Goal: Find specific page/section: Find specific page/section

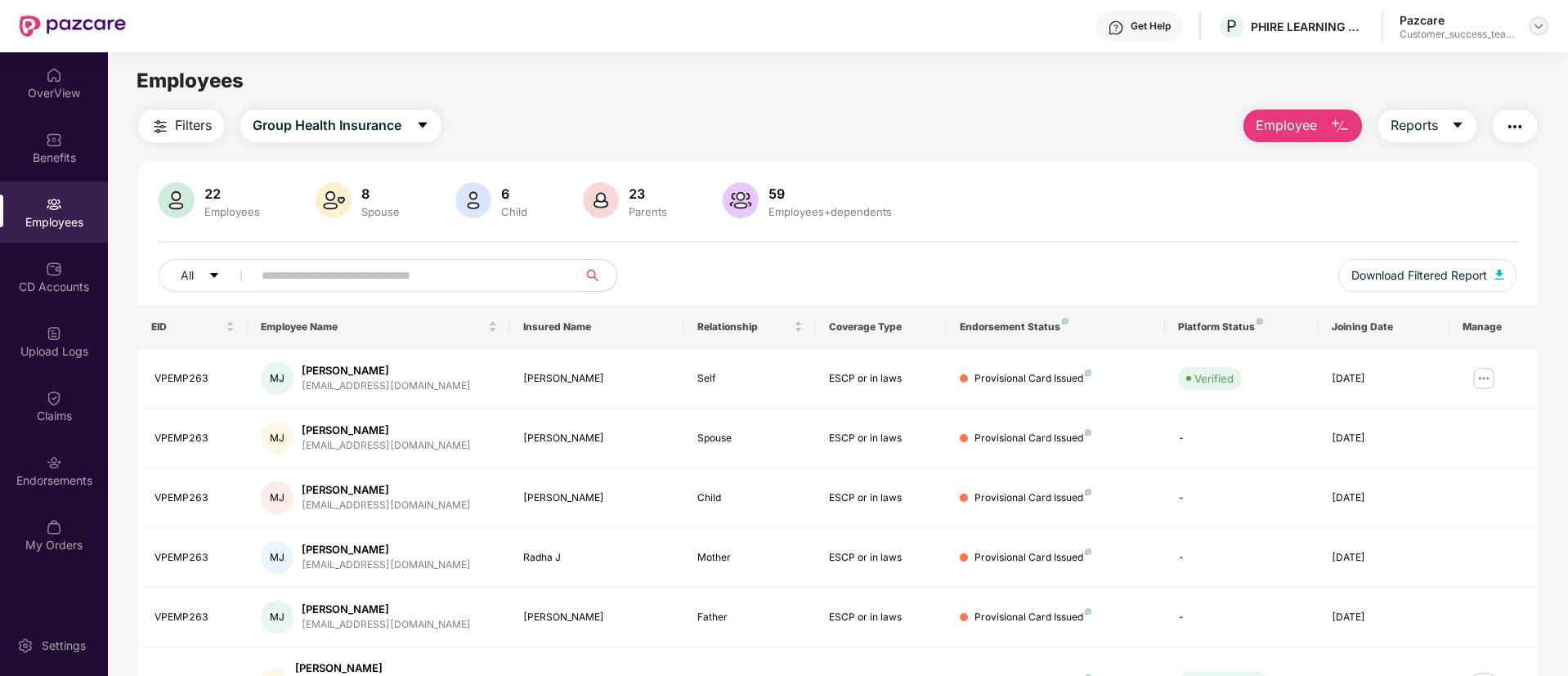
click at [1528, 27] on div at bounding box center [1537, 26] width 20 height 20
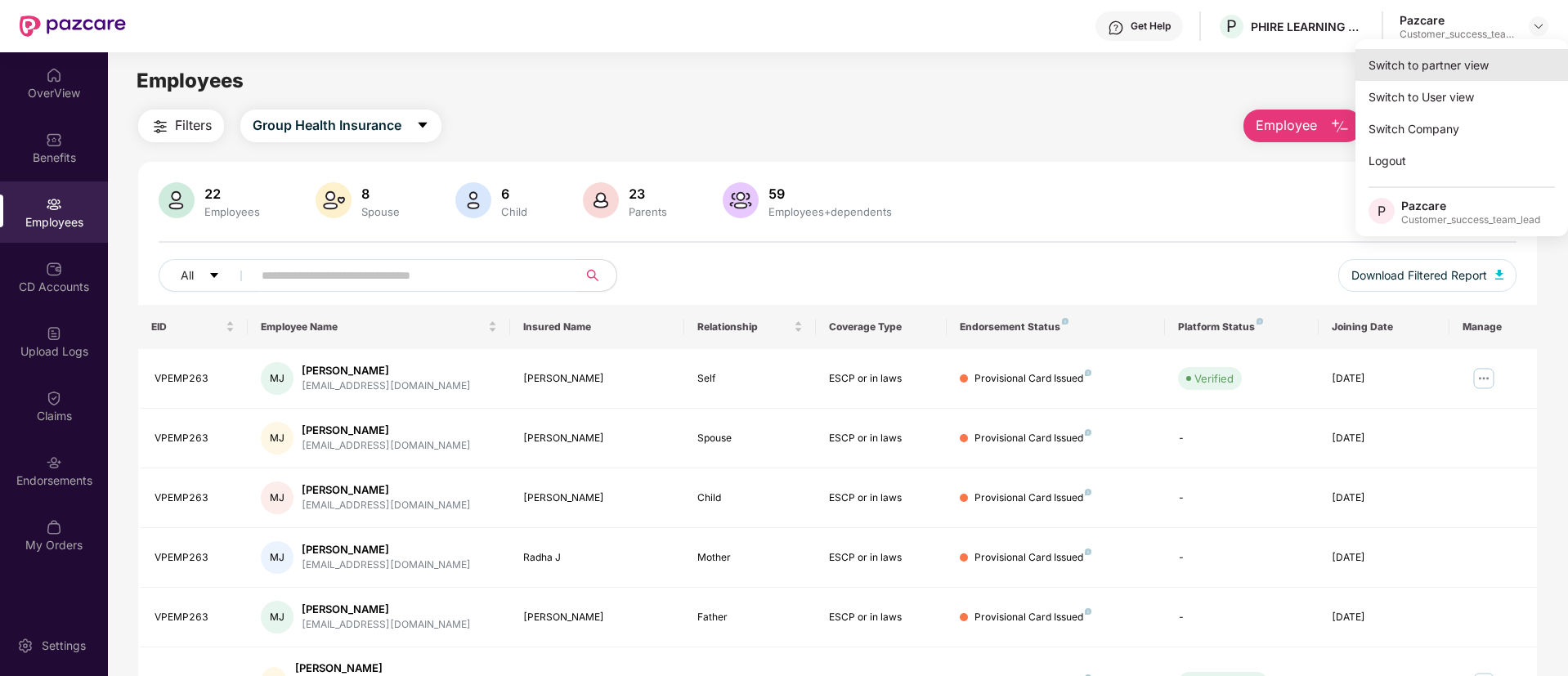
click at [1446, 71] on div "Switch to partner view" at bounding box center [1462, 65] width 213 height 32
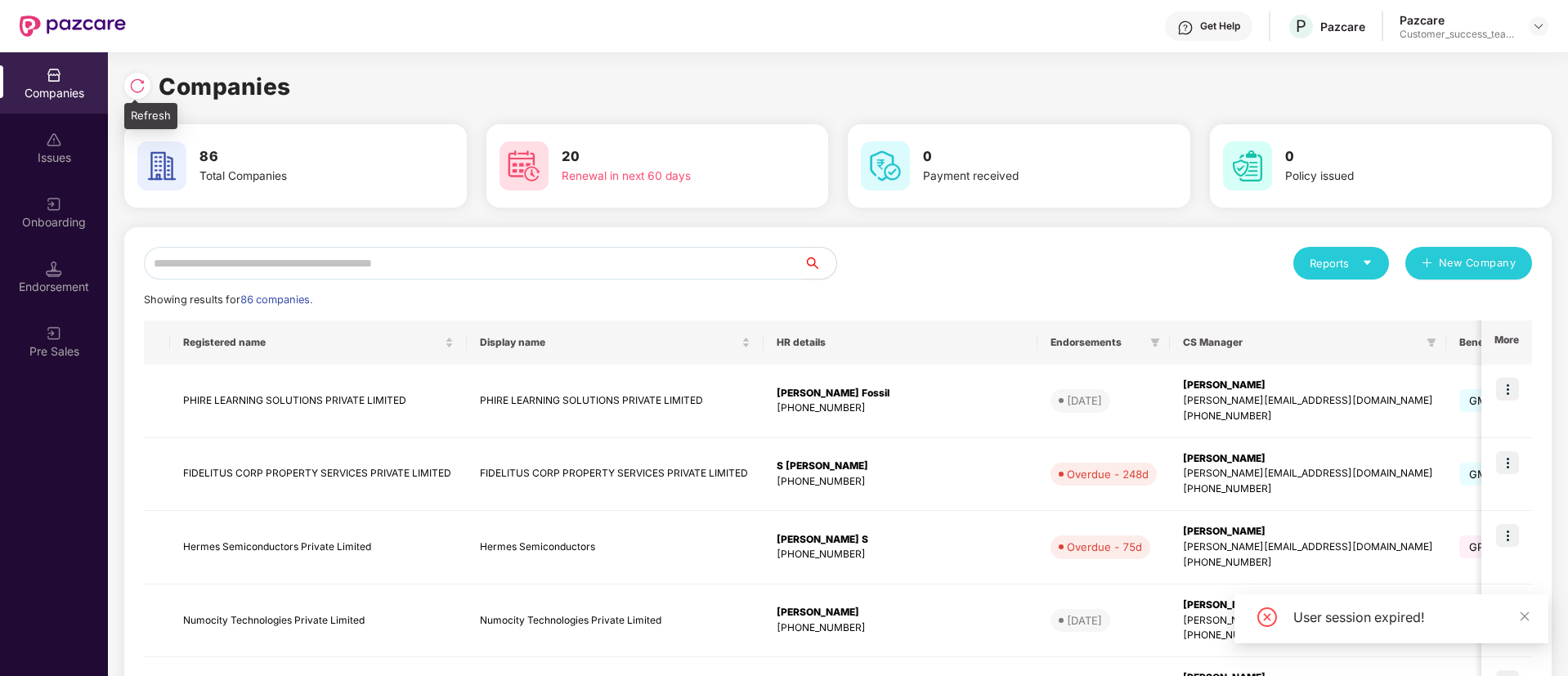
click at [135, 77] on img at bounding box center [137, 85] width 16 height 16
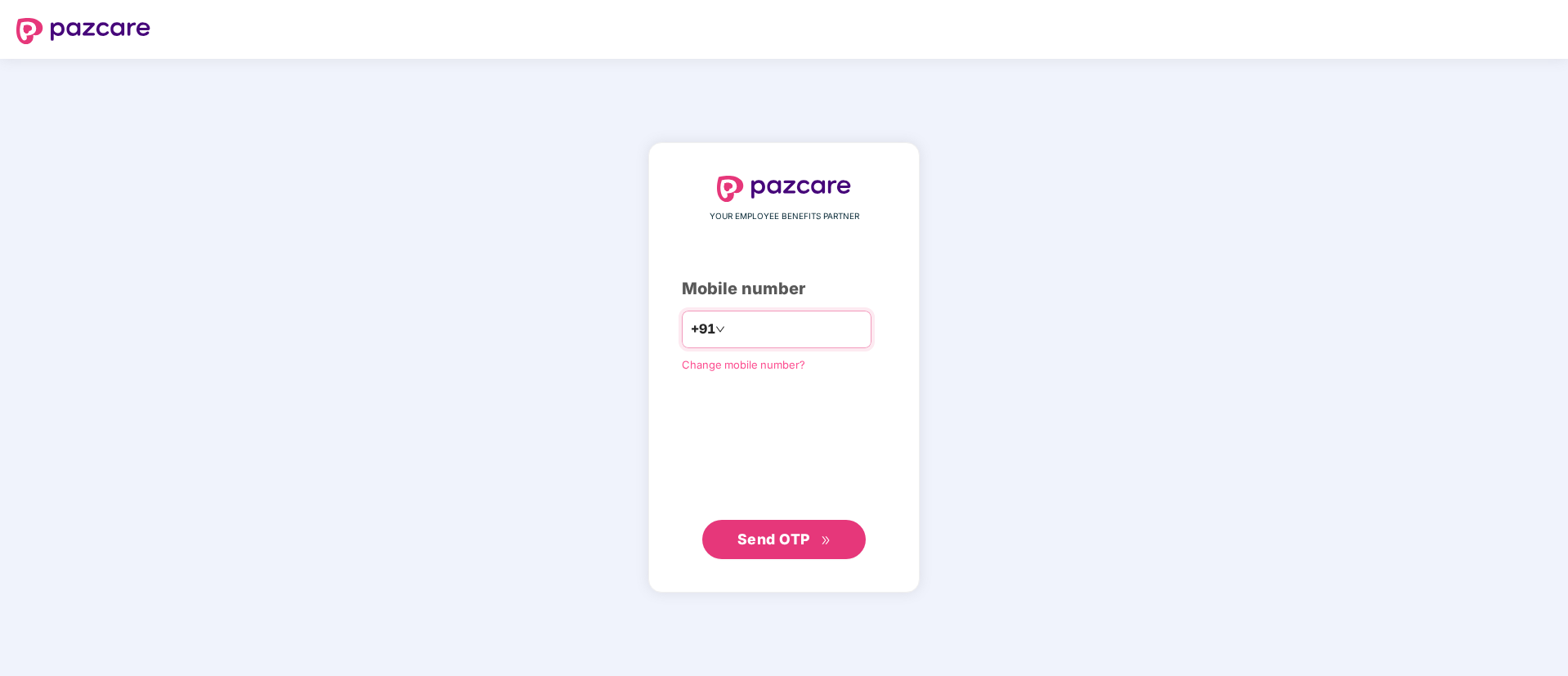
type input "**********"
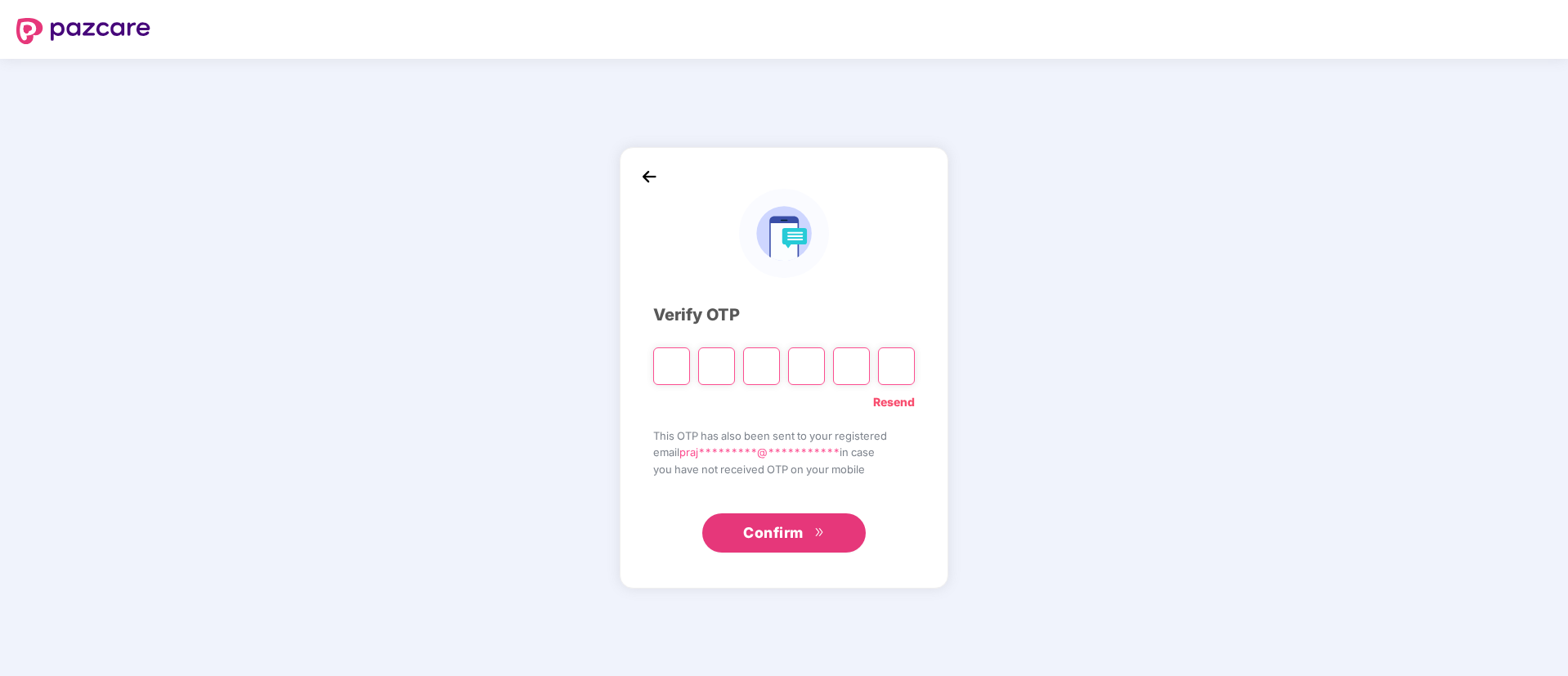
paste input "*"
type input "*"
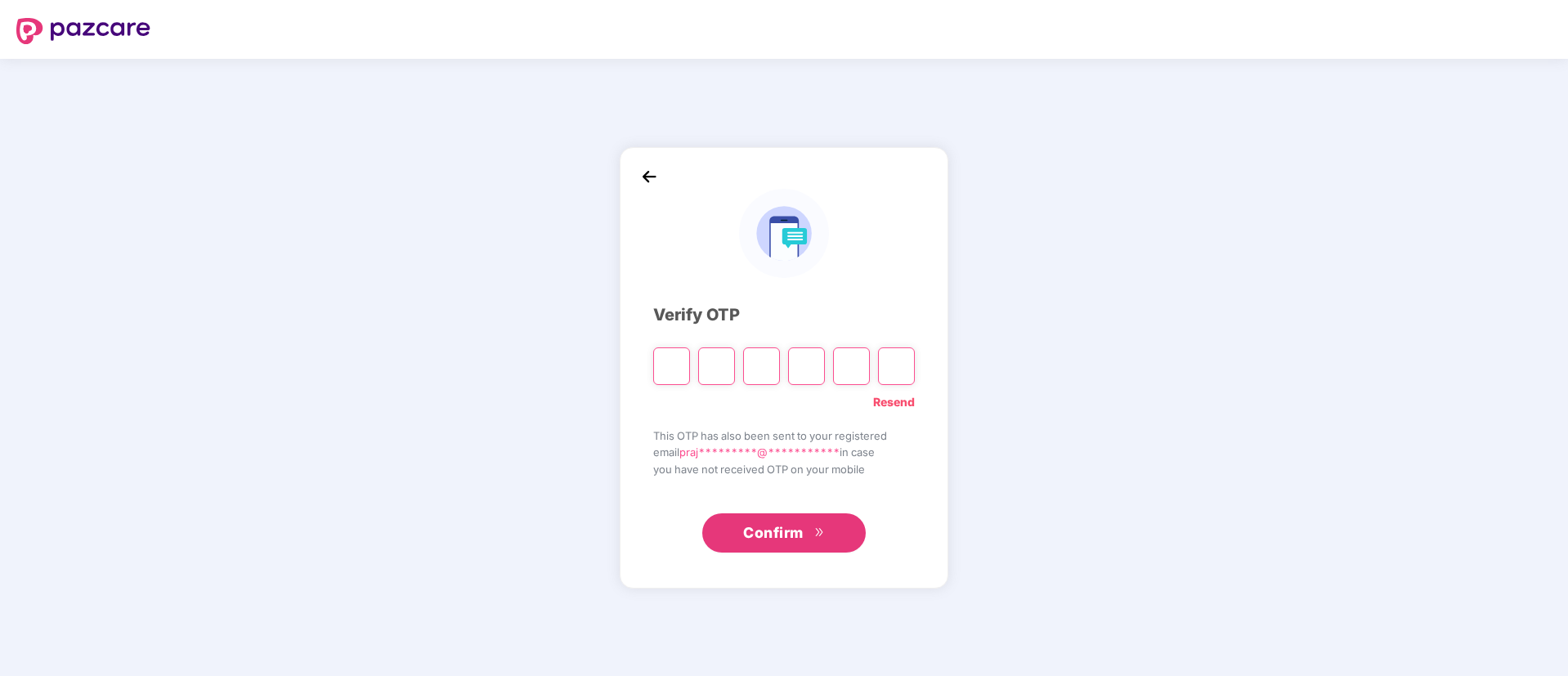
type input "*"
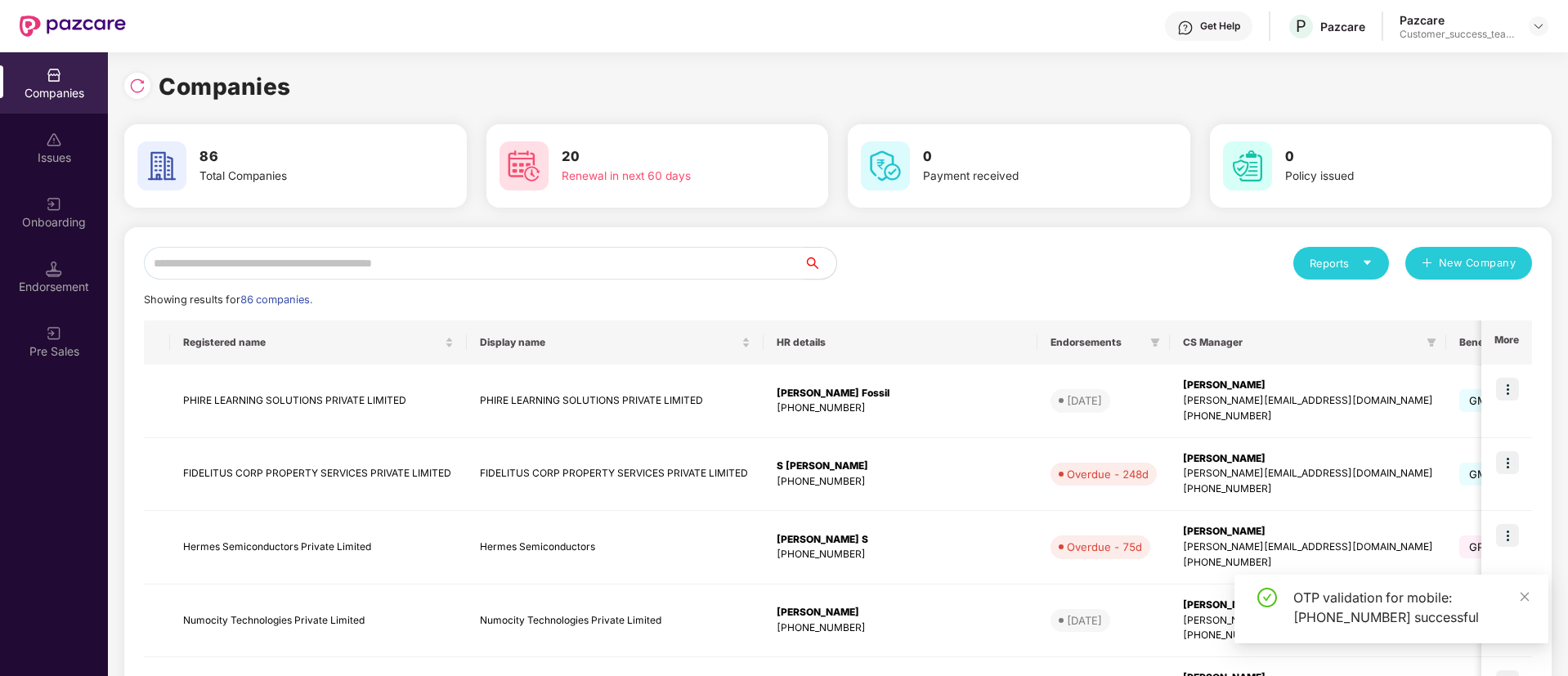
click at [392, 270] on input "text" at bounding box center [473, 263] width 659 height 32
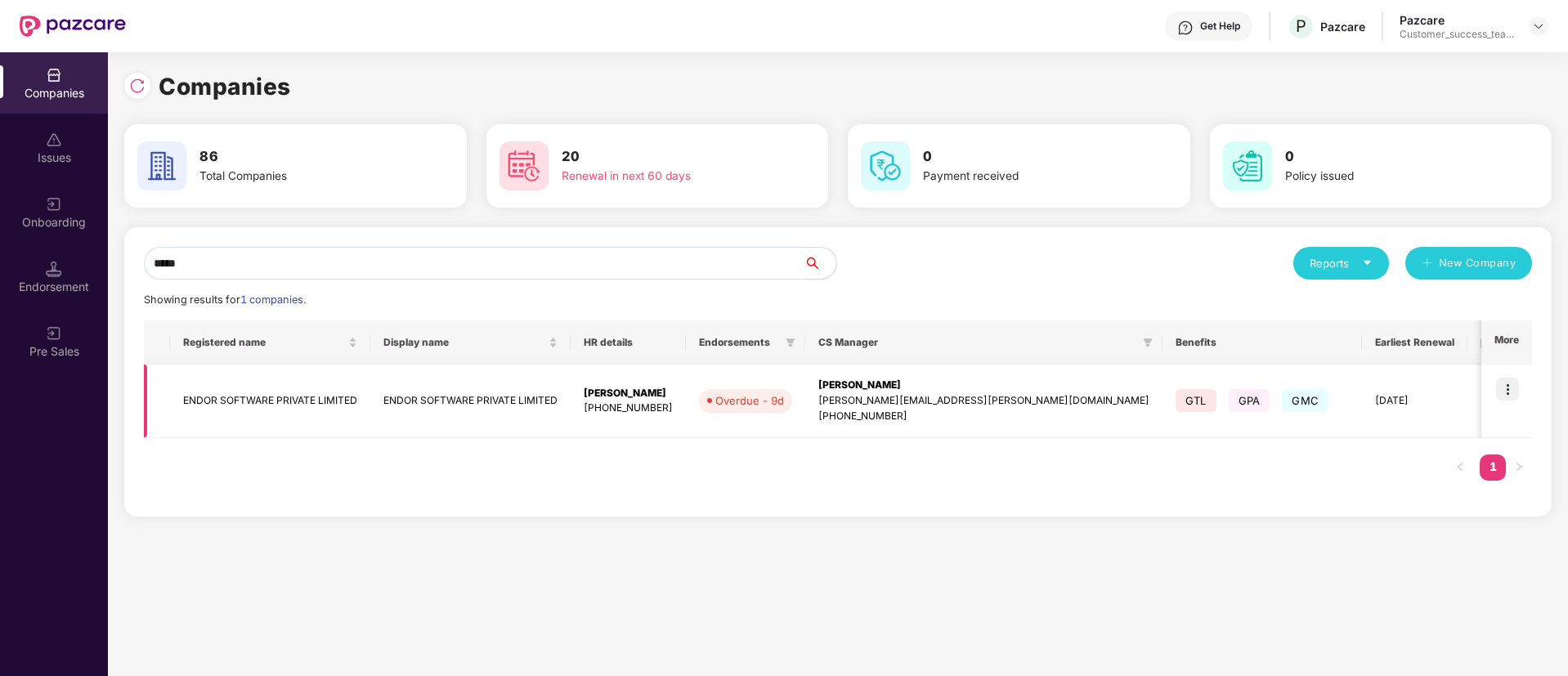
type input "*****"
click at [1511, 384] on img at bounding box center [1507, 389] width 23 height 23
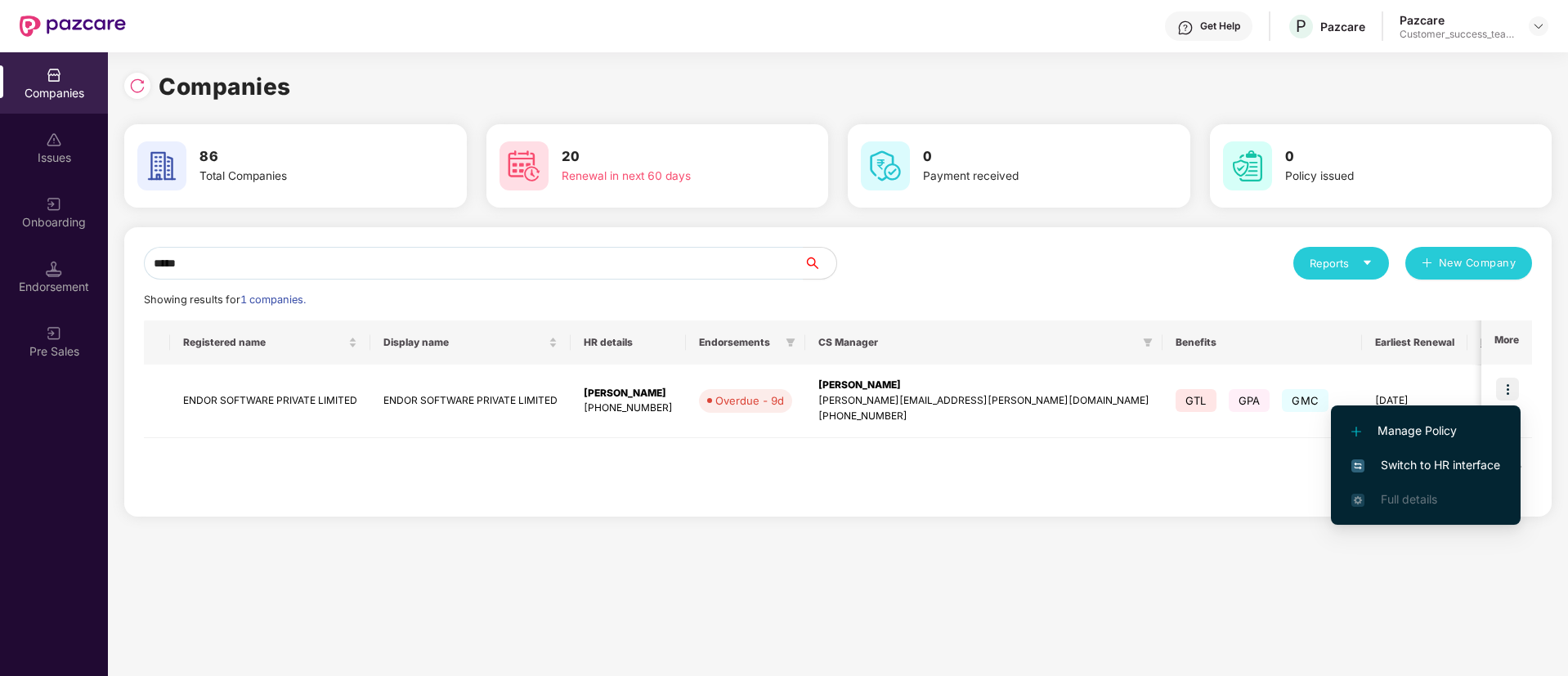
click at [1445, 456] on span "Switch to HR interface" at bounding box center [1425, 465] width 149 height 18
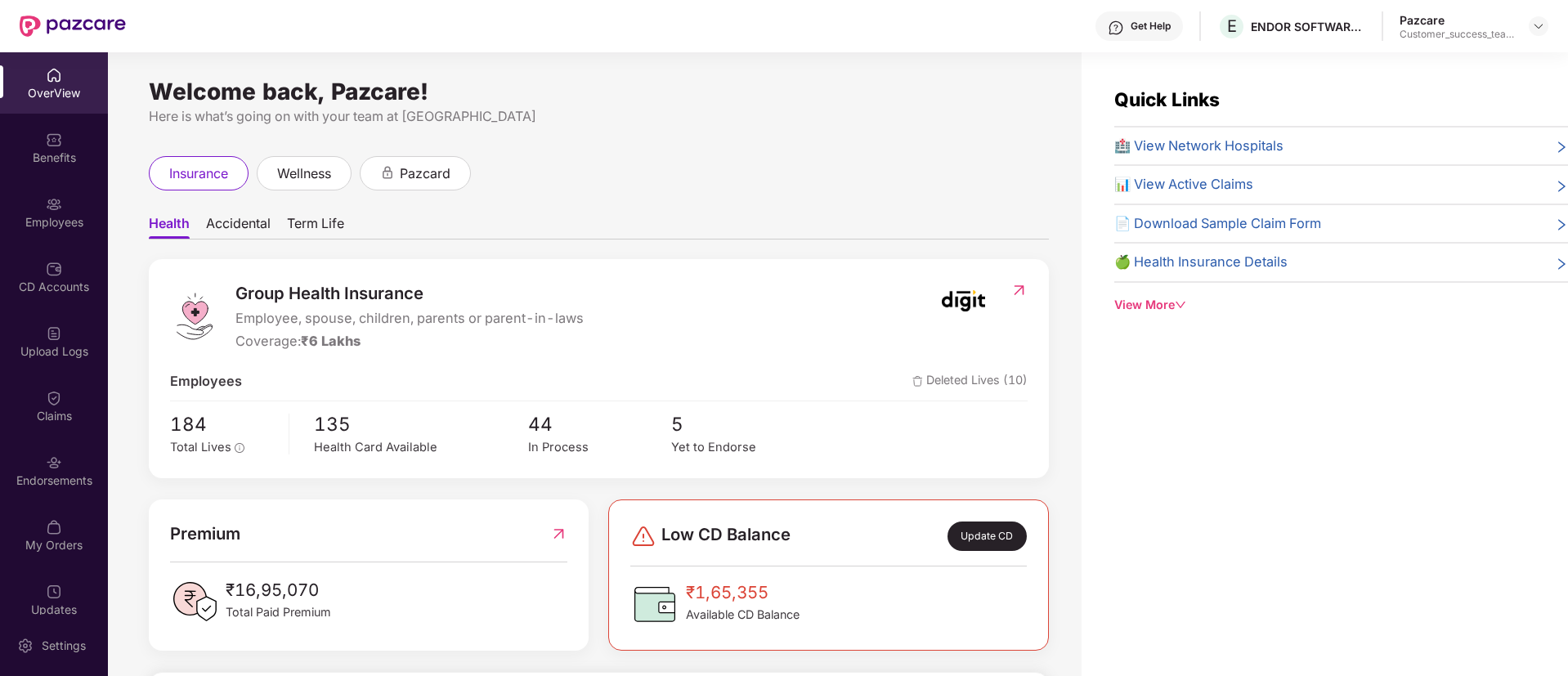
click at [85, 205] on div "Employees" at bounding box center [54, 212] width 108 height 61
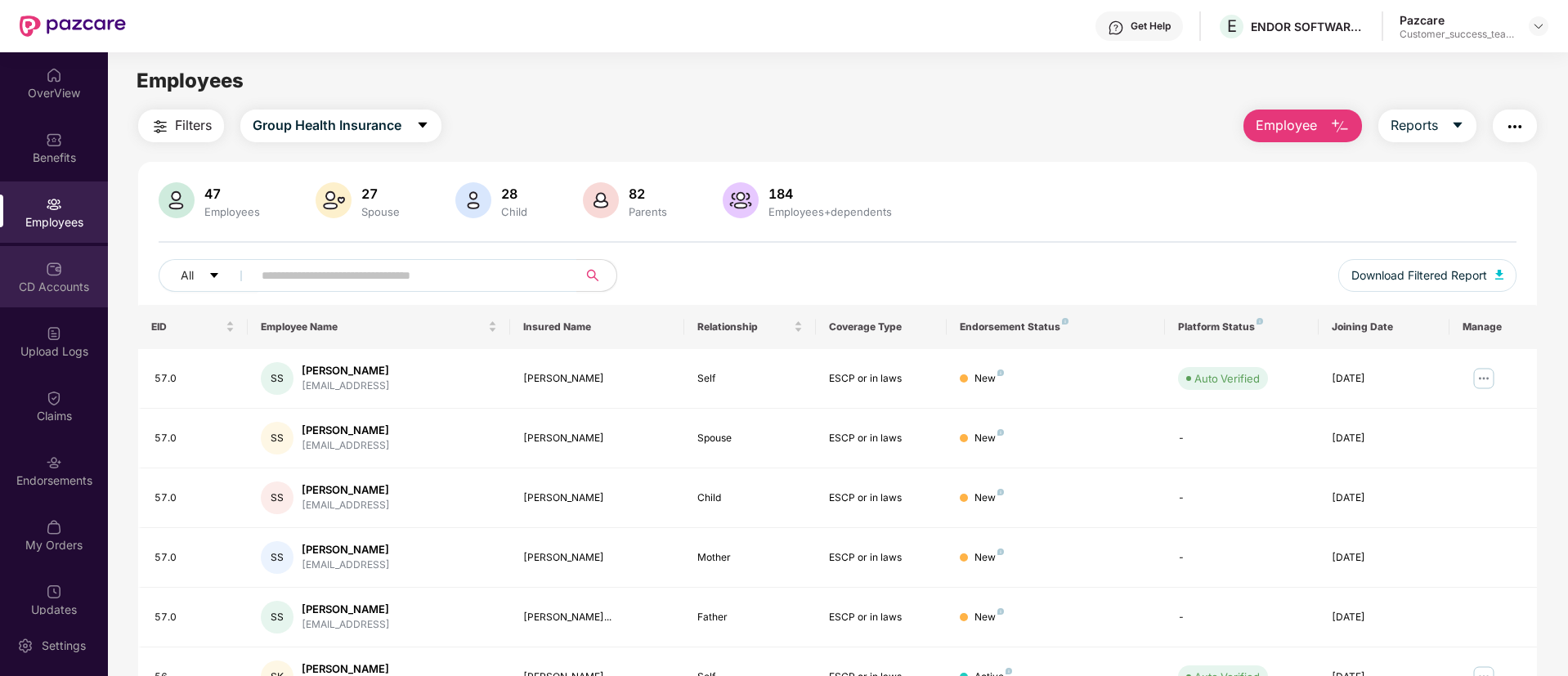
click at [54, 293] on div "CD Accounts" at bounding box center [54, 287] width 108 height 16
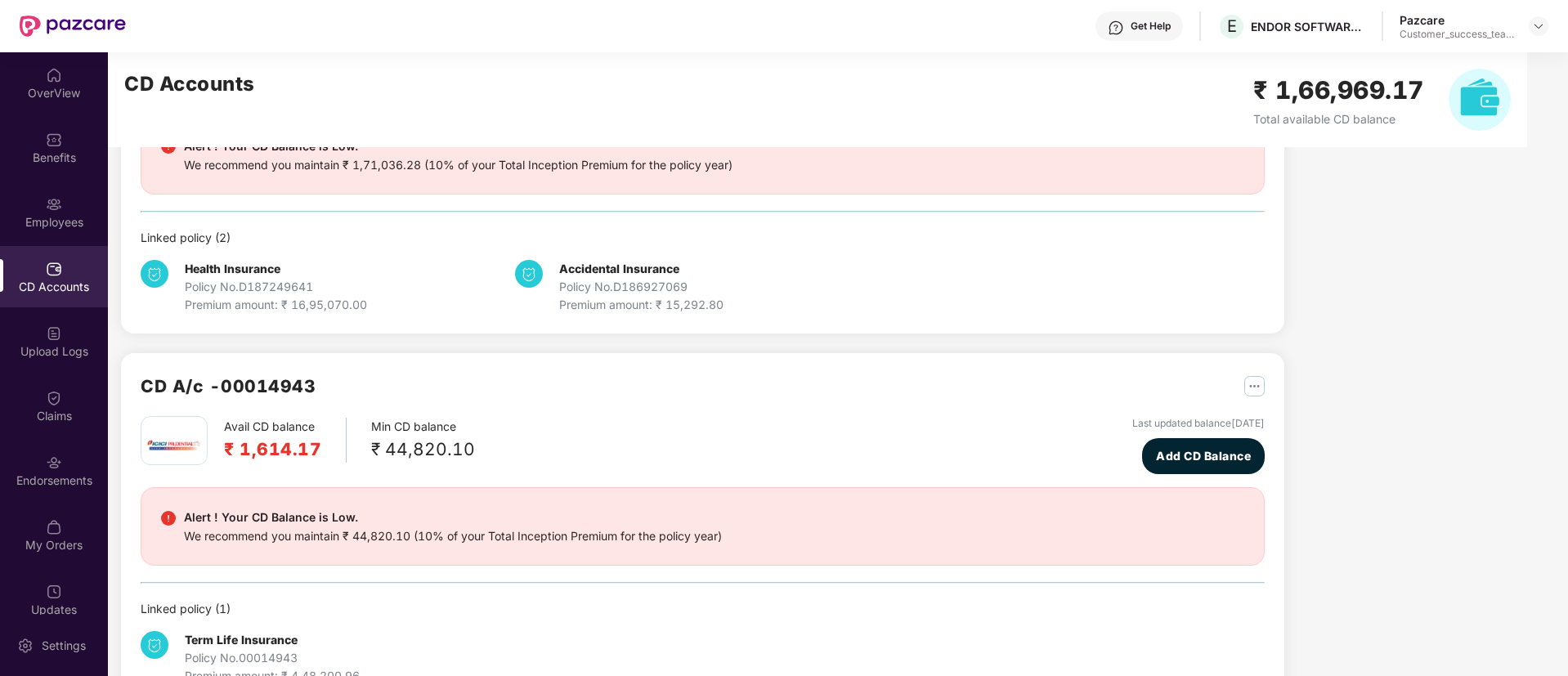
scroll to position [235, 0]
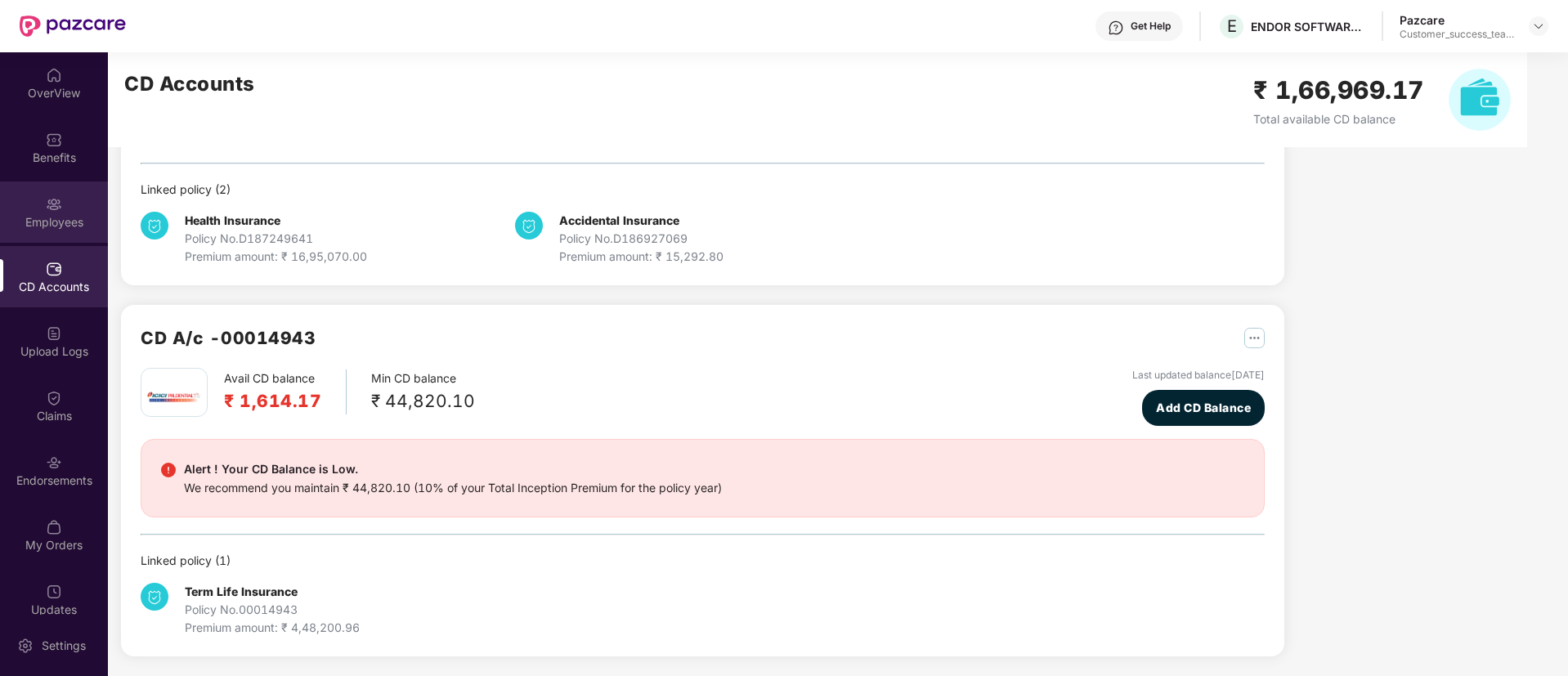
click at [61, 215] on div "Employees" at bounding box center [54, 222] width 108 height 16
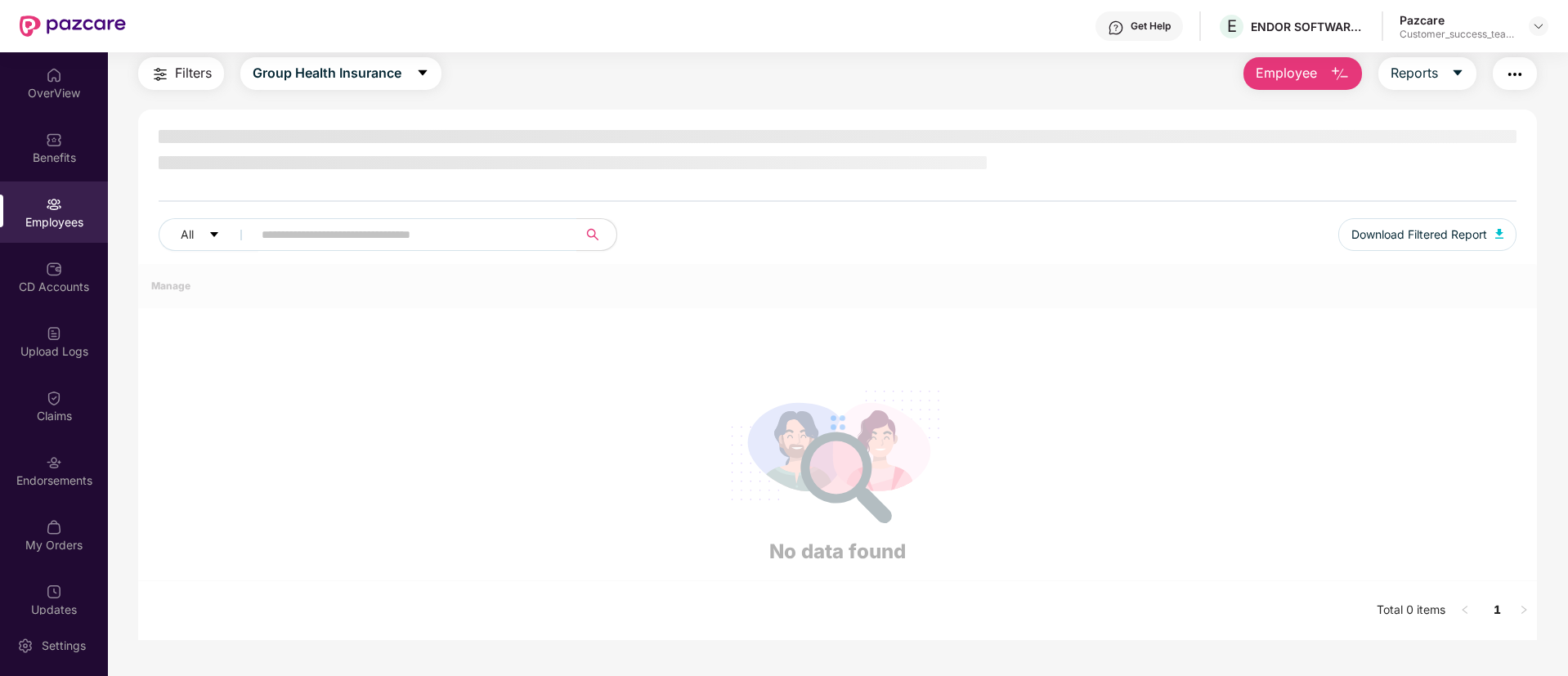
scroll to position [52, 0]
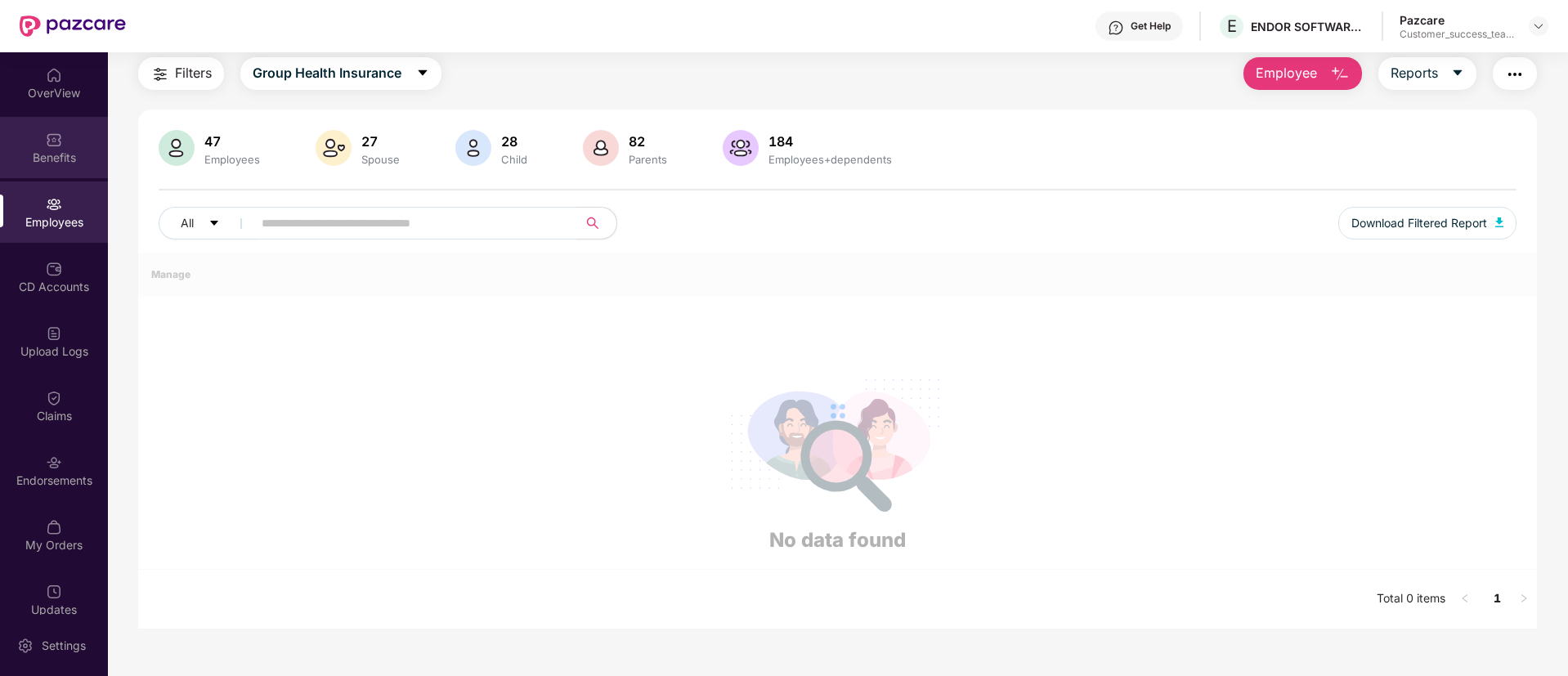
click at [35, 127] on div "Benefits" at bounding box center [54, 147] width 108 height 61
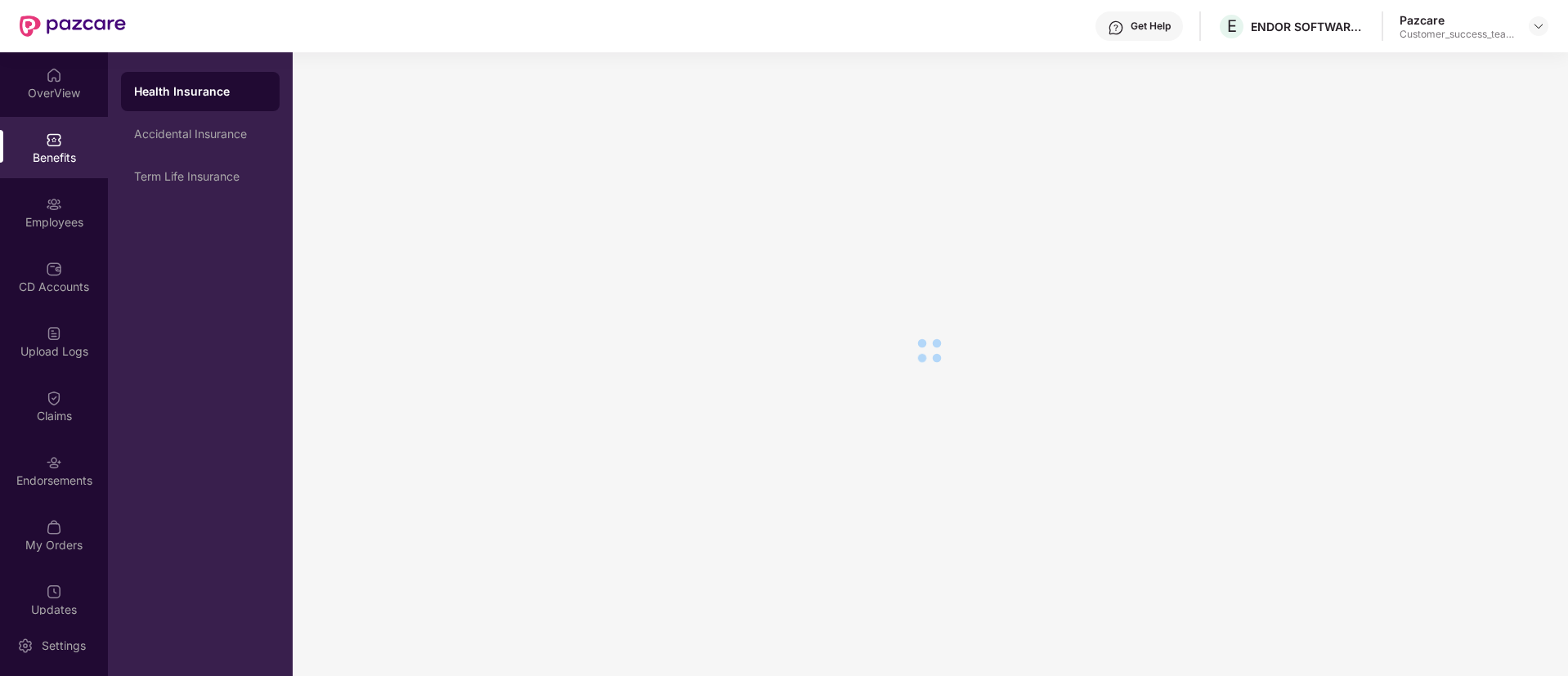
scroll to position [28, 0]
click at [180, 172] on div "Term Life Insurance" at bounding box center [201, 176] width 133 height 13
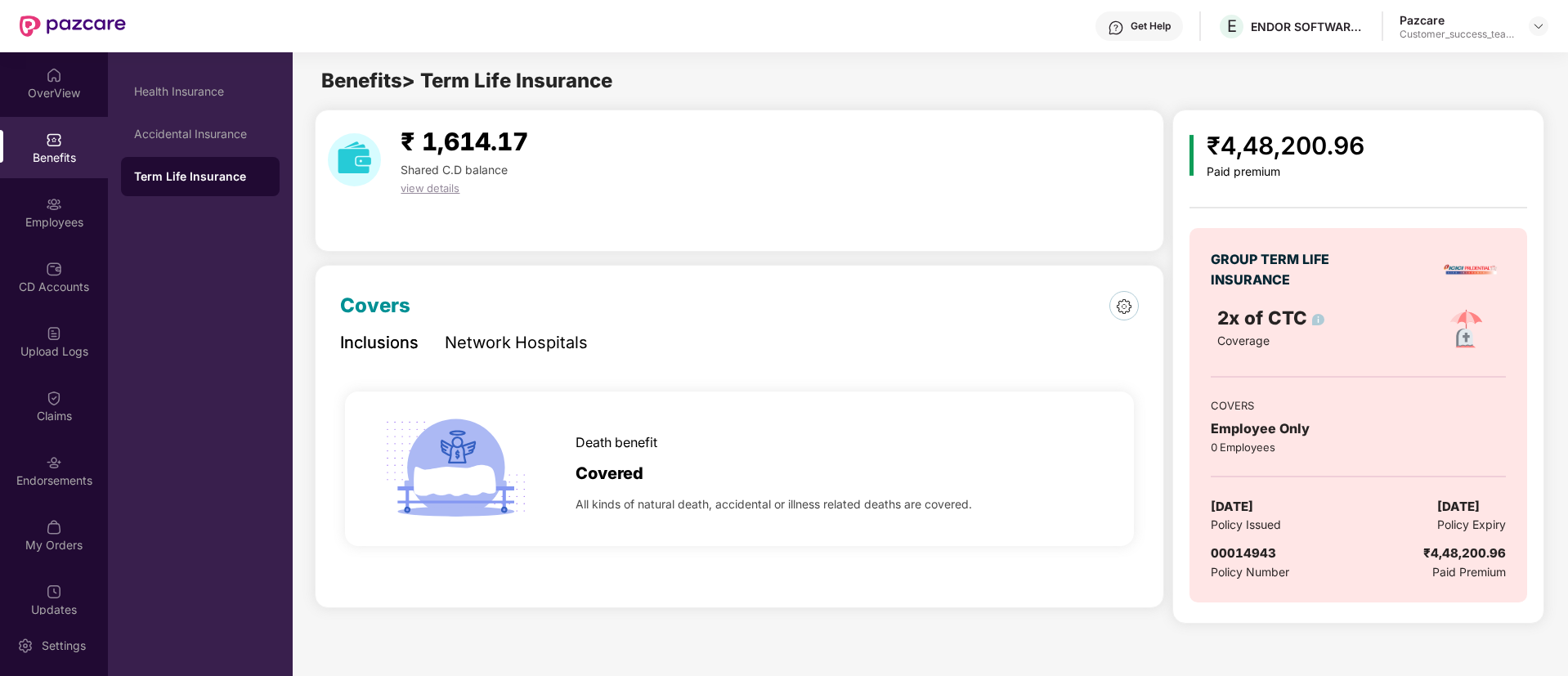
scroll to position [0, 0]
click at [70, 218] on div "Employees" at bounding box center [54, 222] width 108 height 16
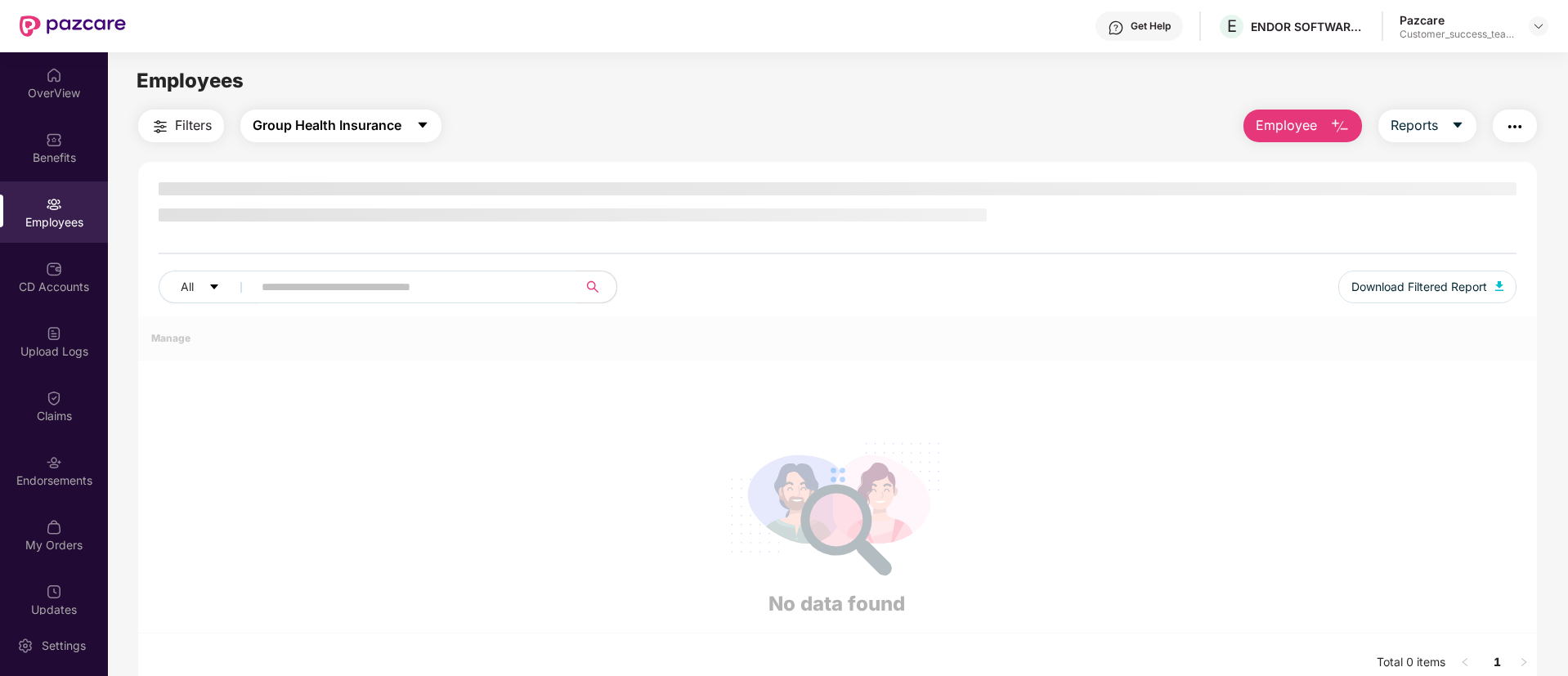
click at [408, 123] on button "Group Health Insurance" at bounding box center [340, 126] width 201 height 32
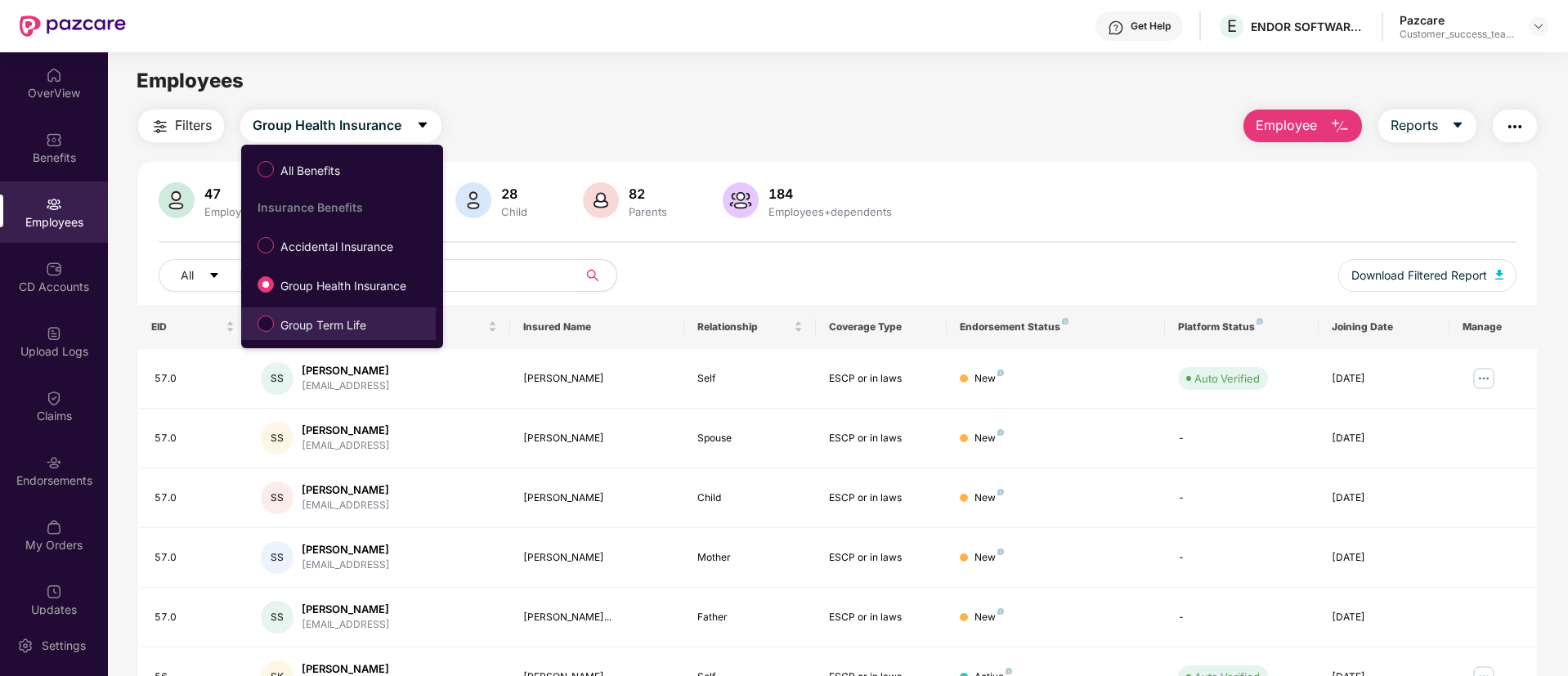
click at [312, 325] on span "Group Term Life" at bounding box center [323, 325] width 99 height 18
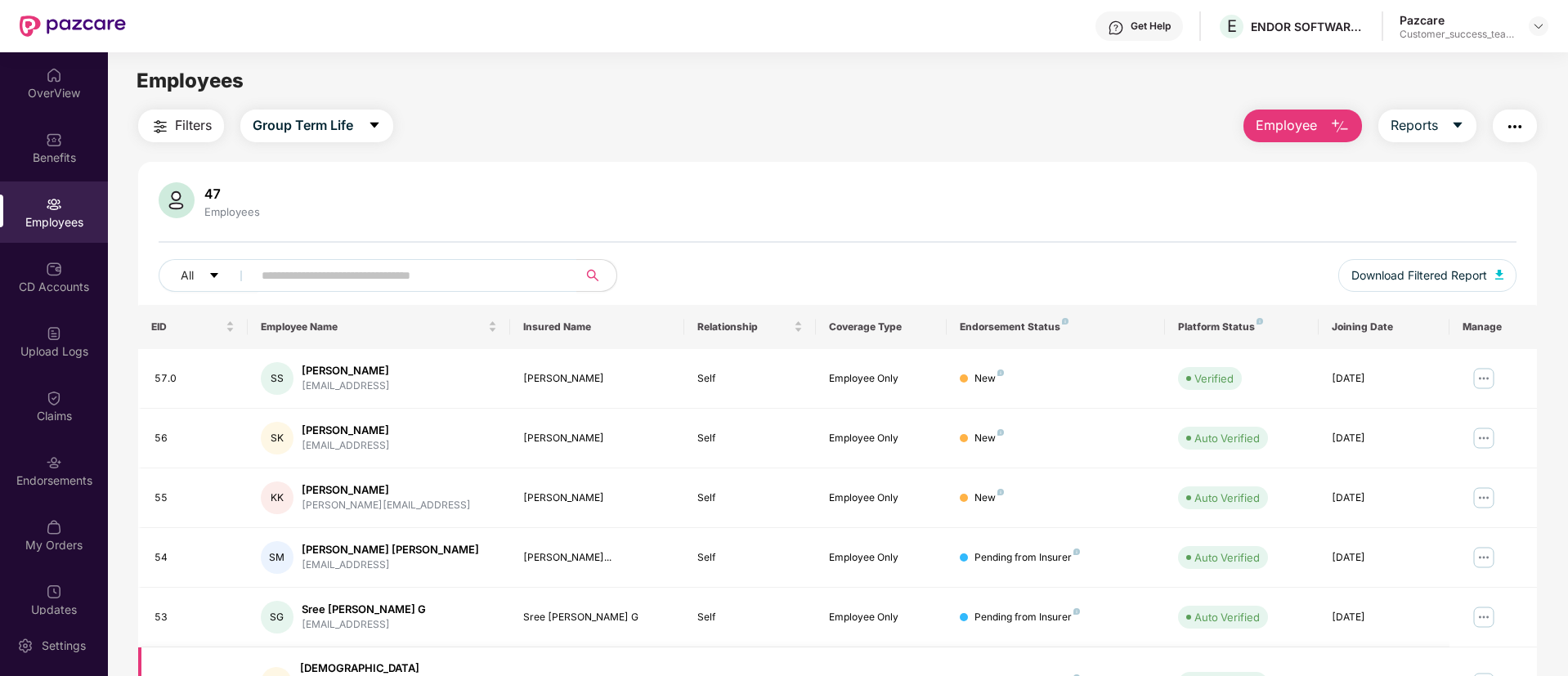
scroll to position [329, 0]
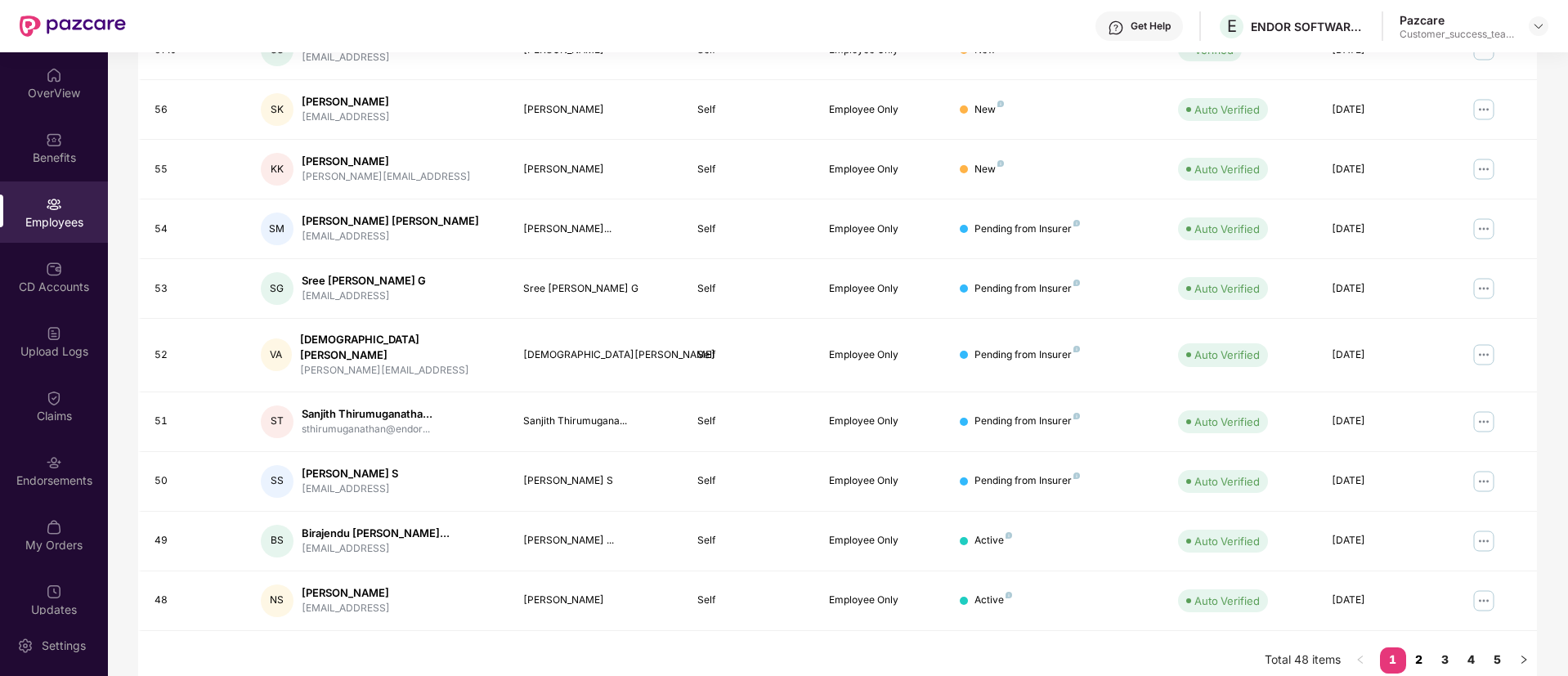
click at [1418, 650] on link "2" at bounding box center [1418, 660] width 26 height 25
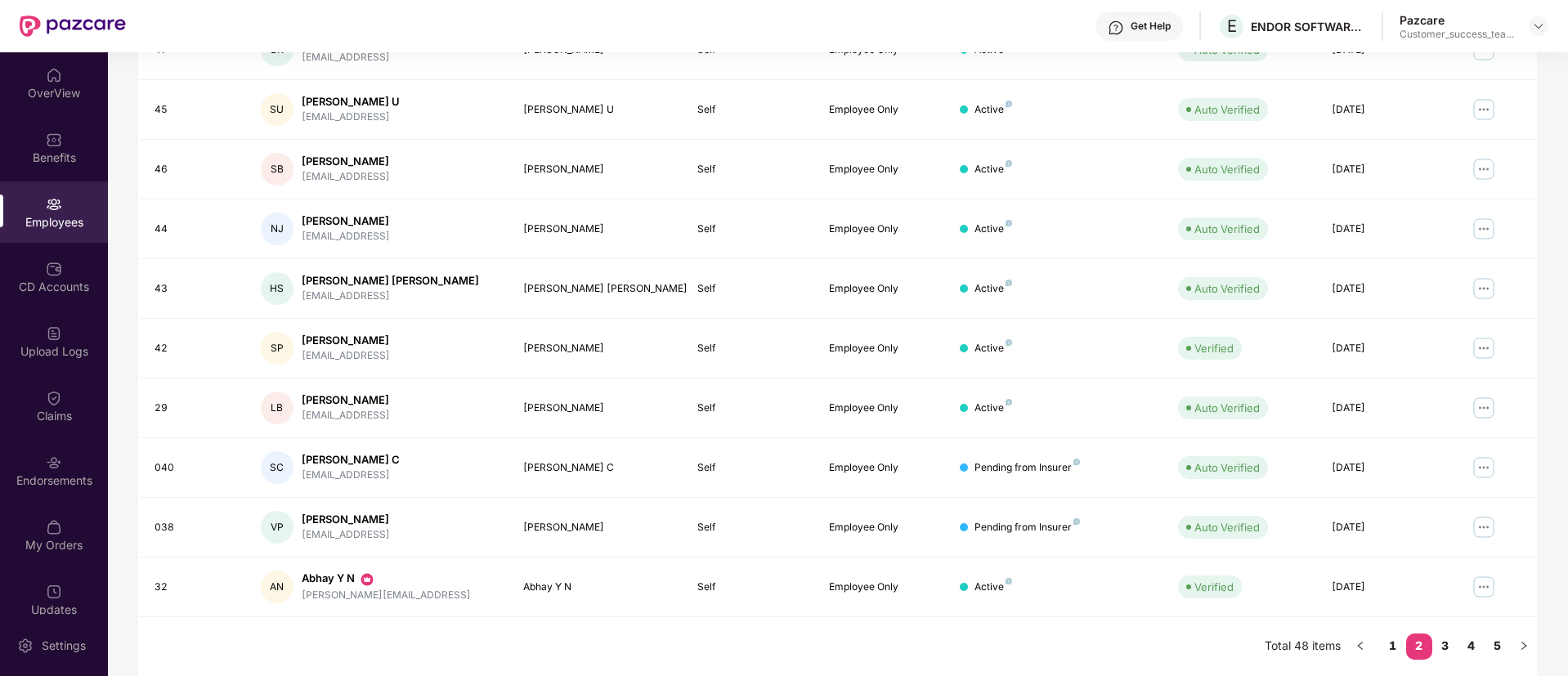
scroll to position [0, 0]
